Goal: Navigation & Orientation: Understand site structure

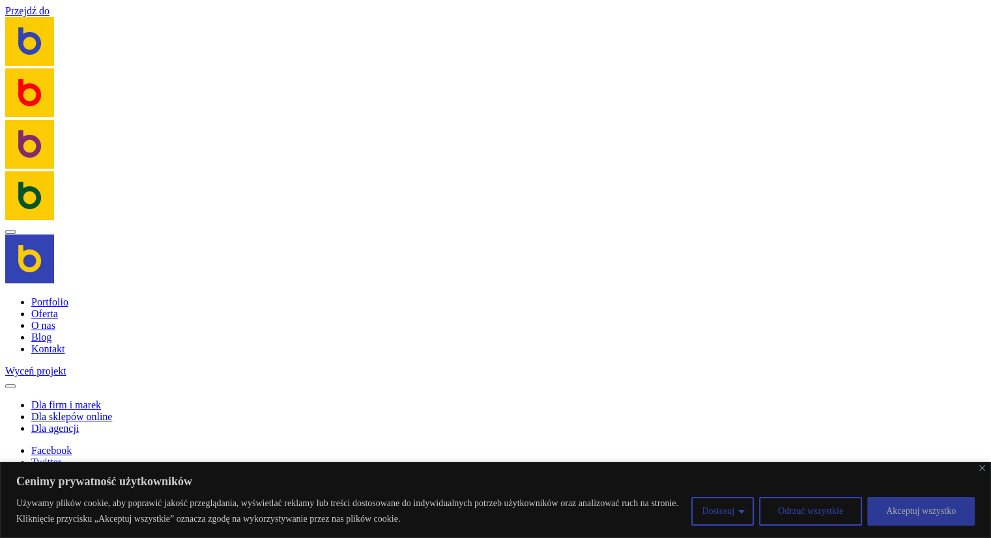
click at [925, 515] on button "Akceptuj wszystko" at bounding box center [921, 511] width 108 height 29
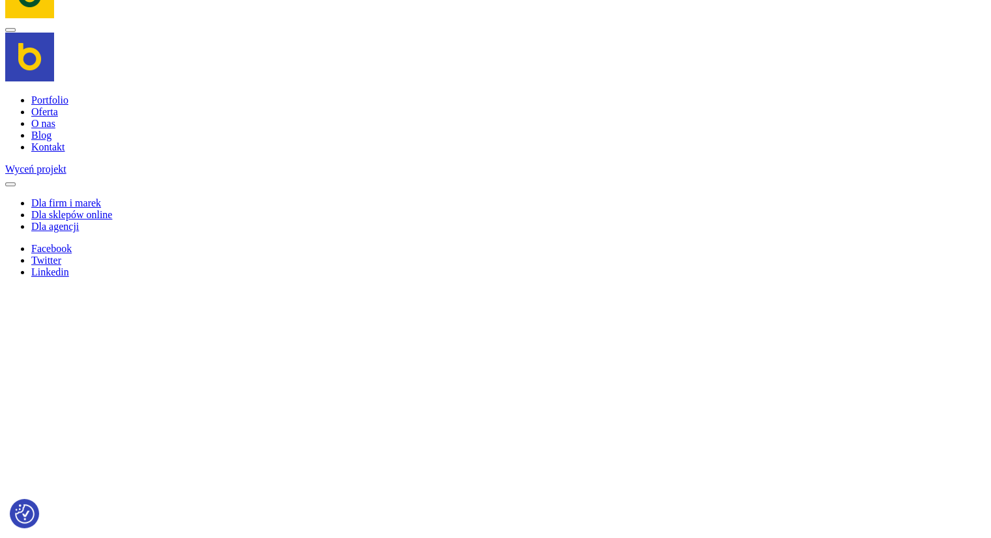
scroll to position [261, 0]
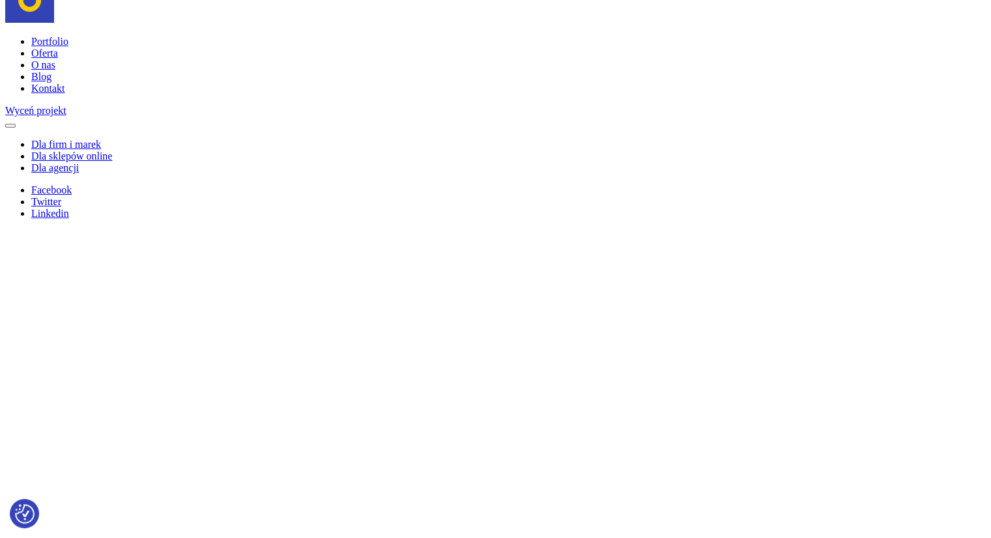
click at [46, 55] on link "Oferta" at bounding box center [44, 53] width 27 height 11
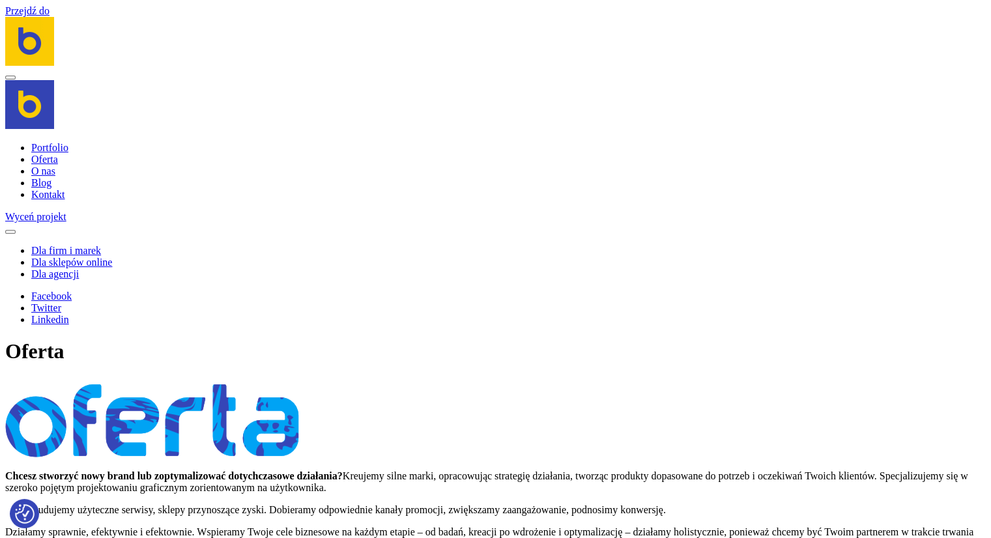
click at [50, 147] on link "Portfolio" at bounding box center [49, 147] width 37 height 11
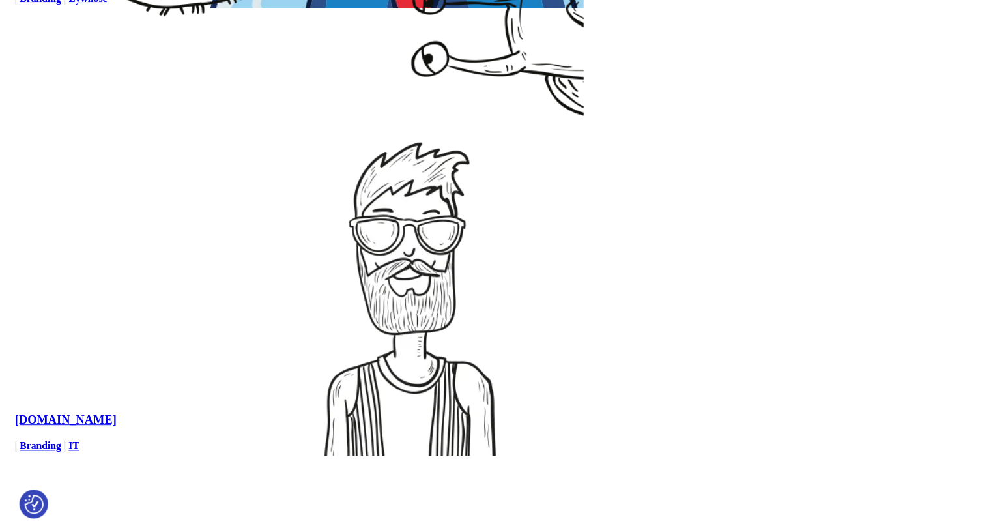
scroll to position [1559, 0]
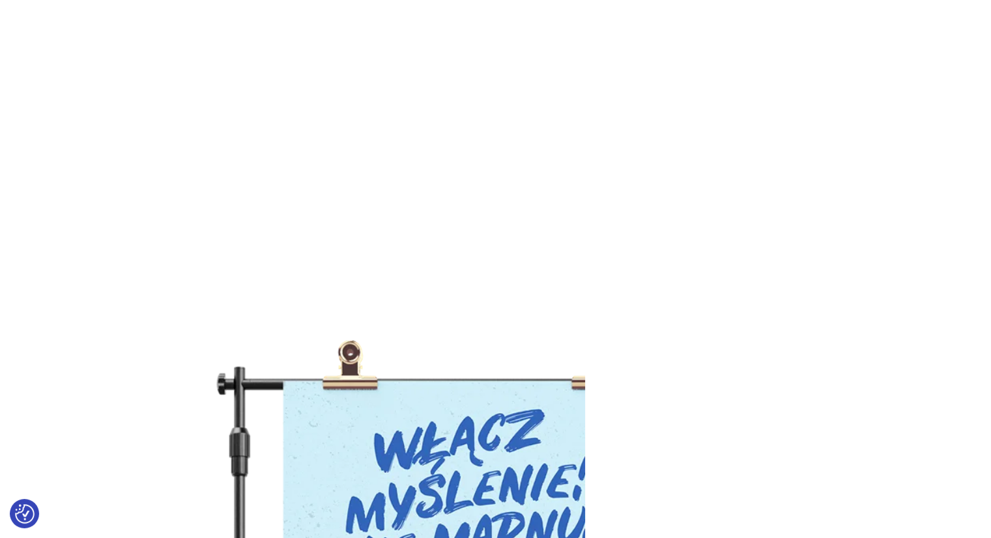
scroll to position [18862, 0]
